Goal: Information Seeking & Learning: Learn about a topic

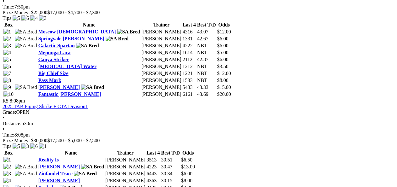
scroll to position [697, 0]
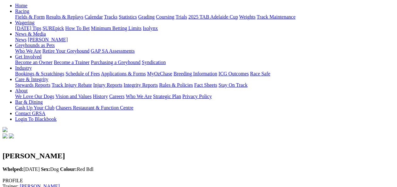
scroll to position [56, 0]
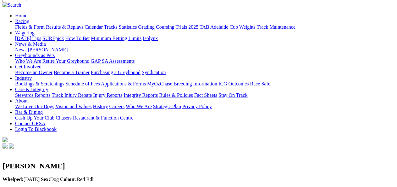
drag, startPoint x: 397, startPoint y: 27, endPoint x: 397, endPoint y: 11, distance: 15.7
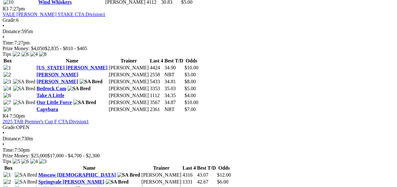
scroll to position [557, 0]
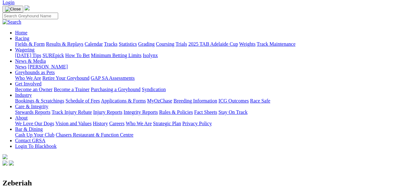
scroll to position [42, 0]
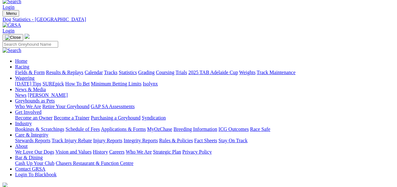
scroll to position [0, 0]
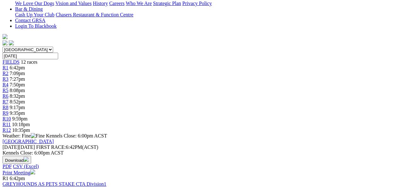
scroll to position [153, 0]
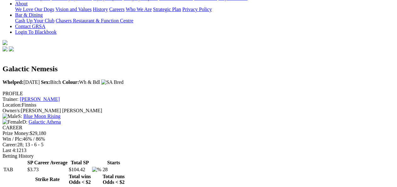
scroll to position [12, 0]
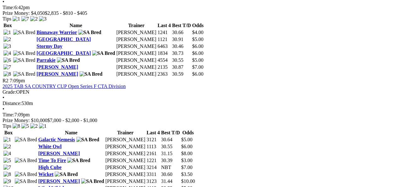
scroll to position [344, 0]
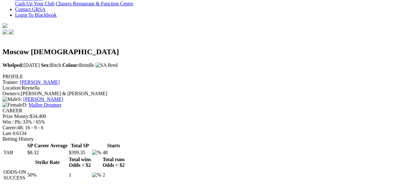
scroll to position [81, 0]
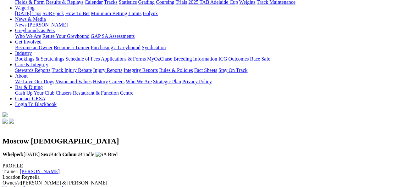
drag, startPoint x: 392, startPoint y: 20, endPoint x: 389, endPoint y: 19, distance: 3.4
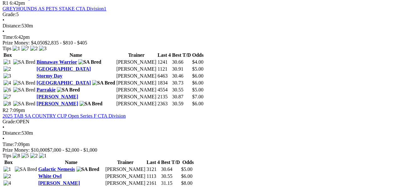
scroll to position [339, 0]
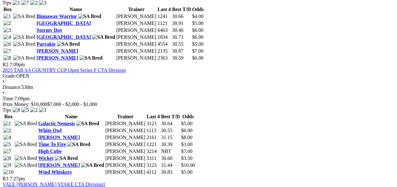
scroll to position [385, 0]
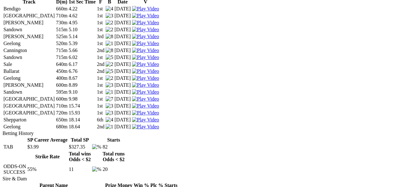
scroll to position [1197, 0]
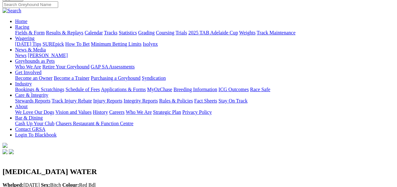
scroll to position [0, 0]
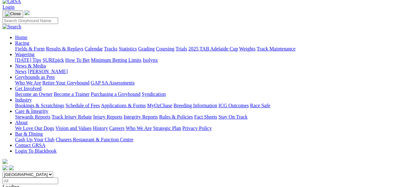
scroll to position [30, 0]
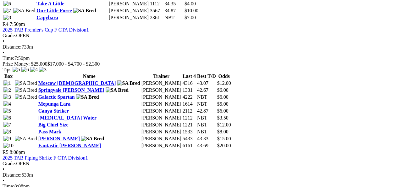
scroll to position [645, 0]
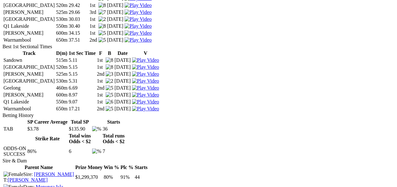
scroll to position [749, 0]
